Goal: Navigation & Orientation: Find specific page/section

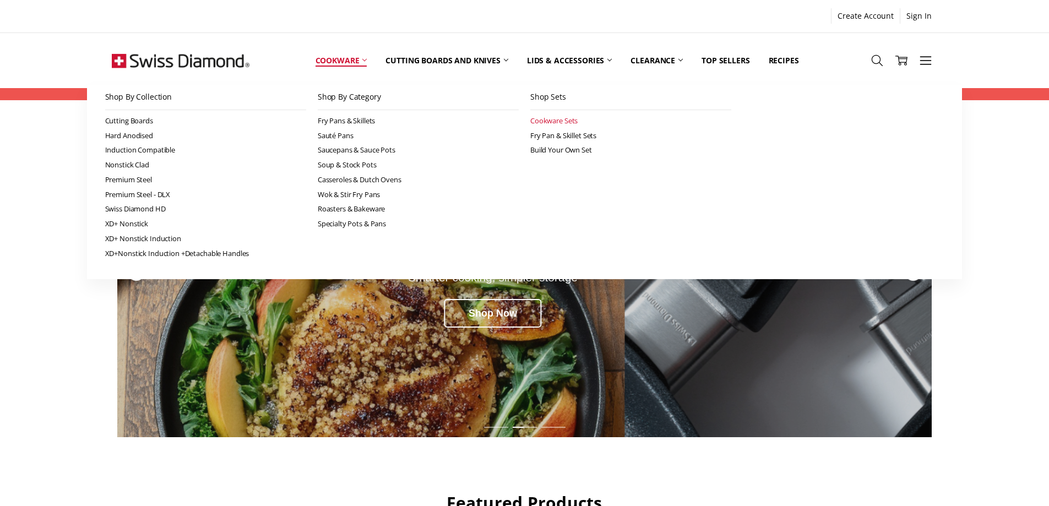
click at [546, 122] on link "Cookware Sets" at bounding box center [630, 120] width 201 height 15
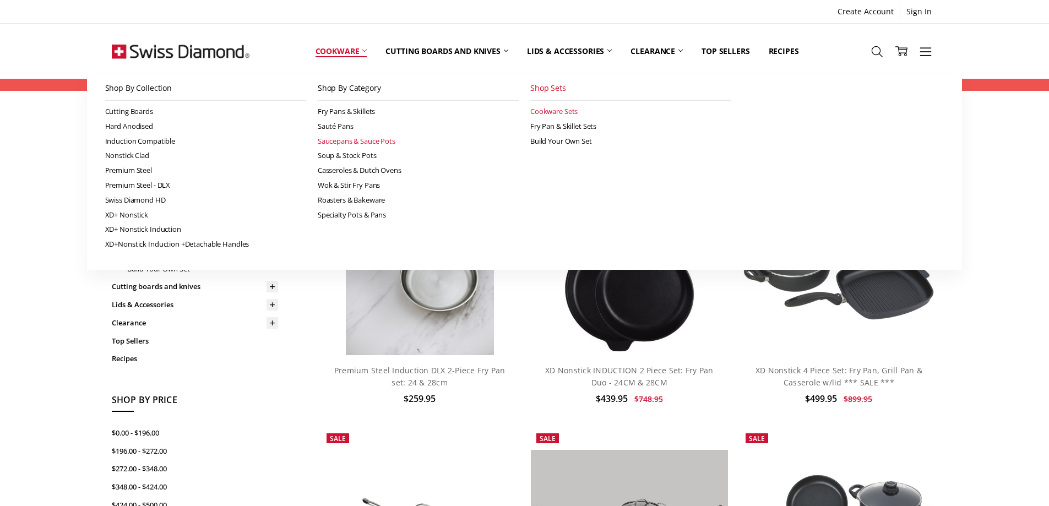
click at [358, 138] on link "Saucepans & Sauce Pots" at bounding box center [418, 141] width 201 height 15
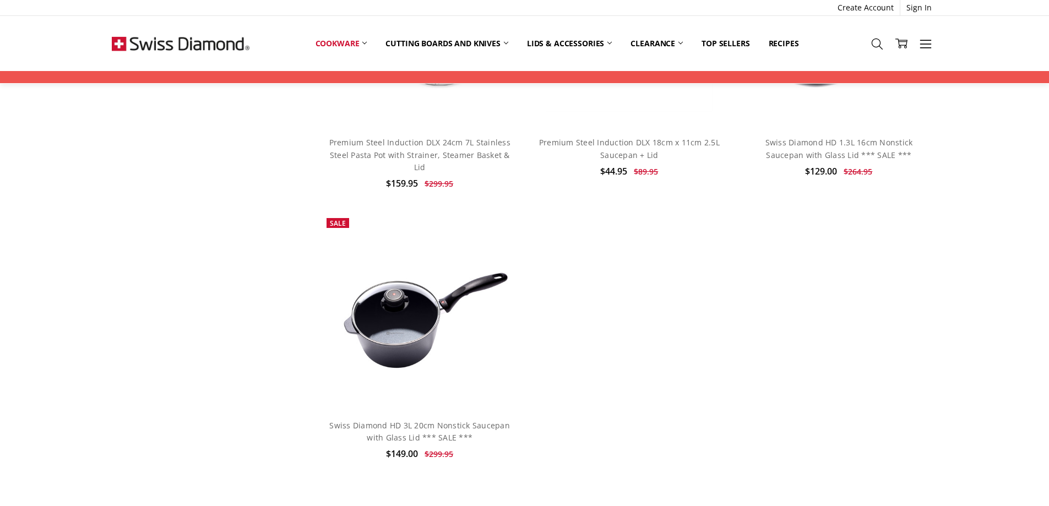
scroll to position [5229, 0]
